Goal: Task Accomplishment & Management: Complete application form

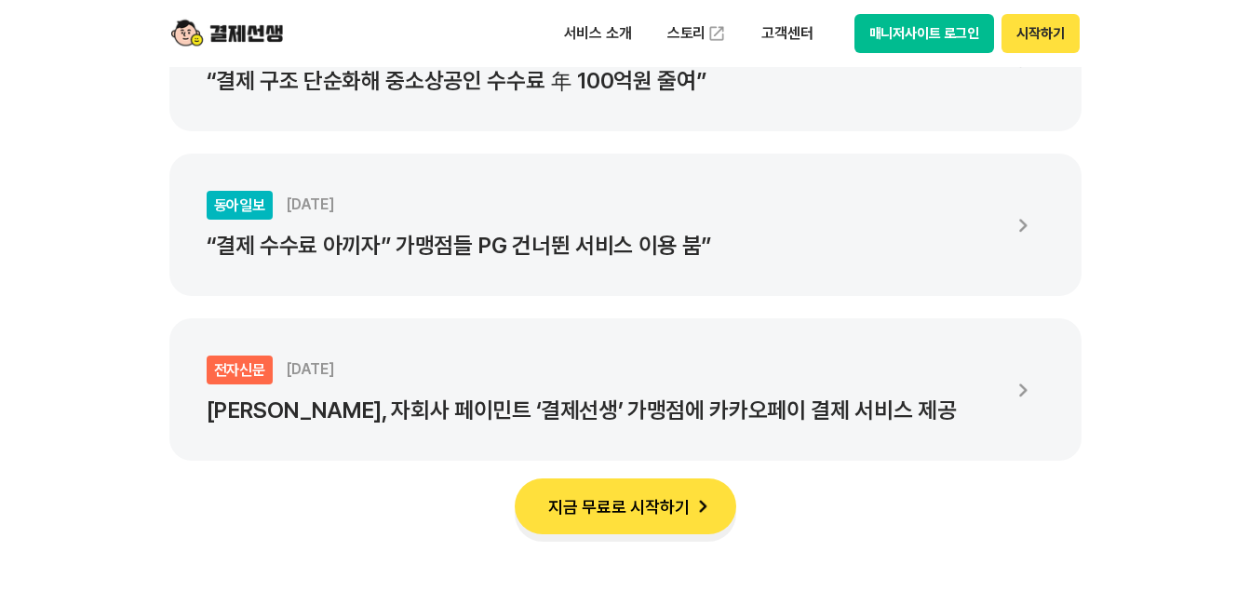
scroll to position [3724, 0]
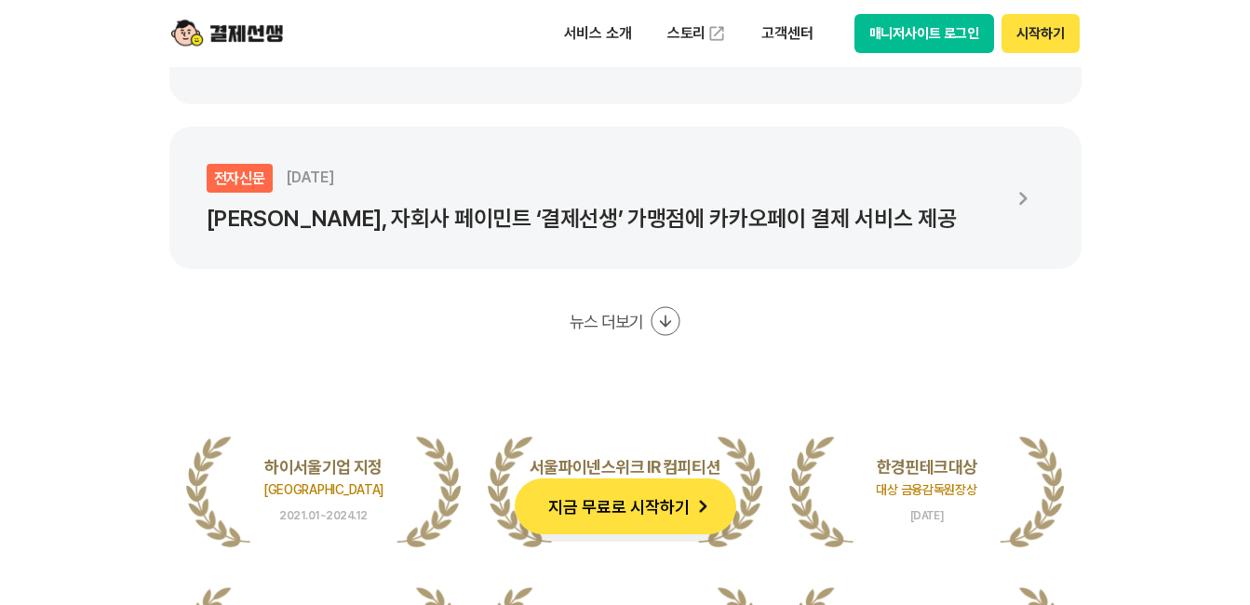
click at [632, 320] on button "뉴스 더보기" at bounding box center [625, 321] width 110 height 30
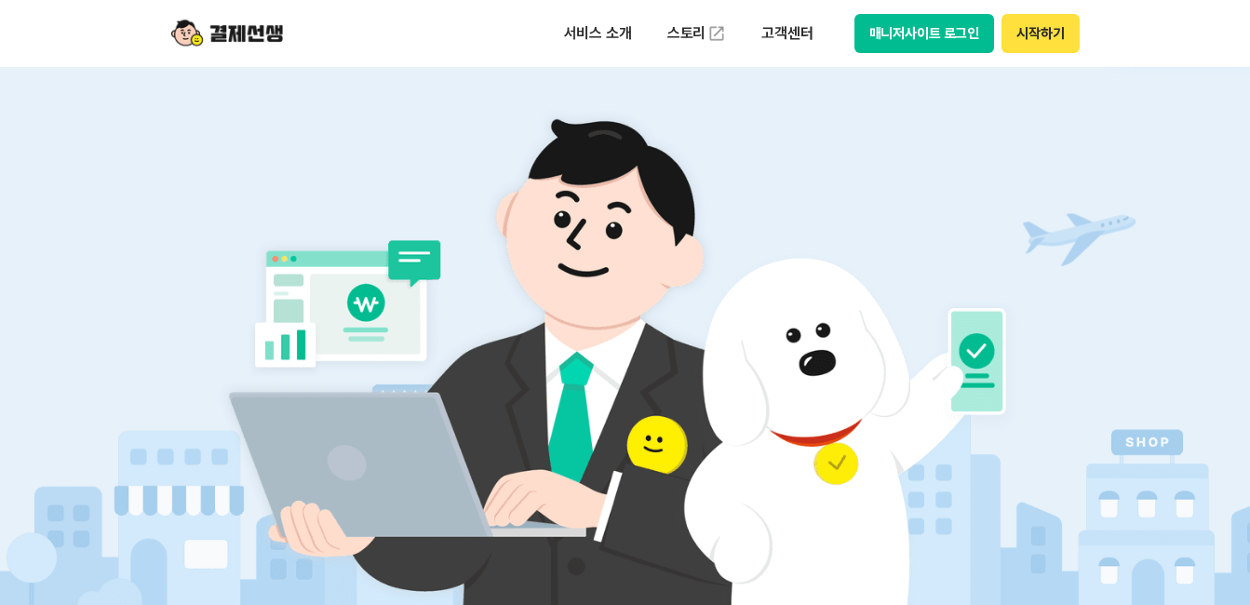
scroll to position [186, 0]
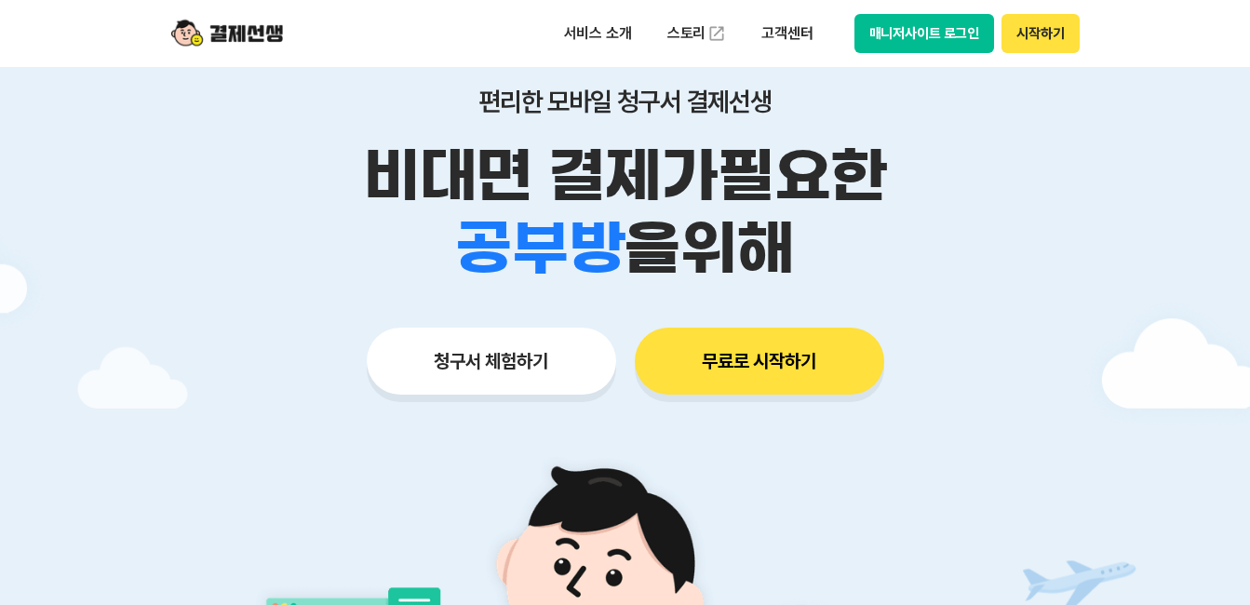
click at [744, 357] on button "무료로 시작하기" at bounding box center [759, 361] width 249 height 67
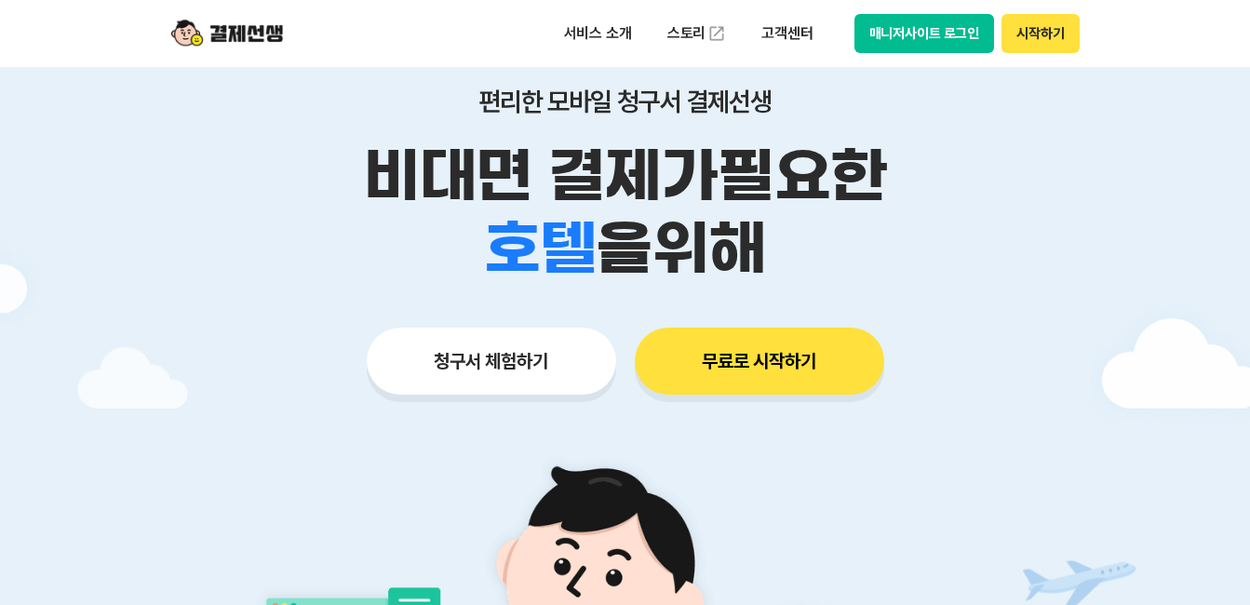
click at [435, 355] on button "청구서 체험하기" at bounding box center [491, 361] width 249 height 67
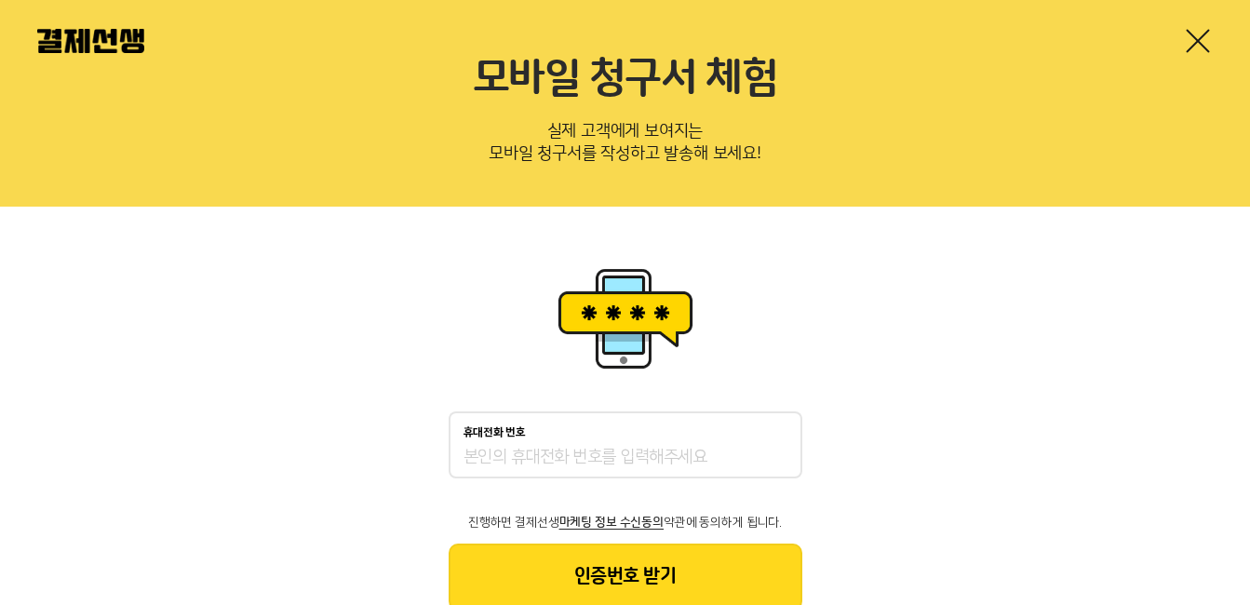
scroll to position [26, 0]
